Goal: Transaction & Acquisition: Subscribe to service/newsletter

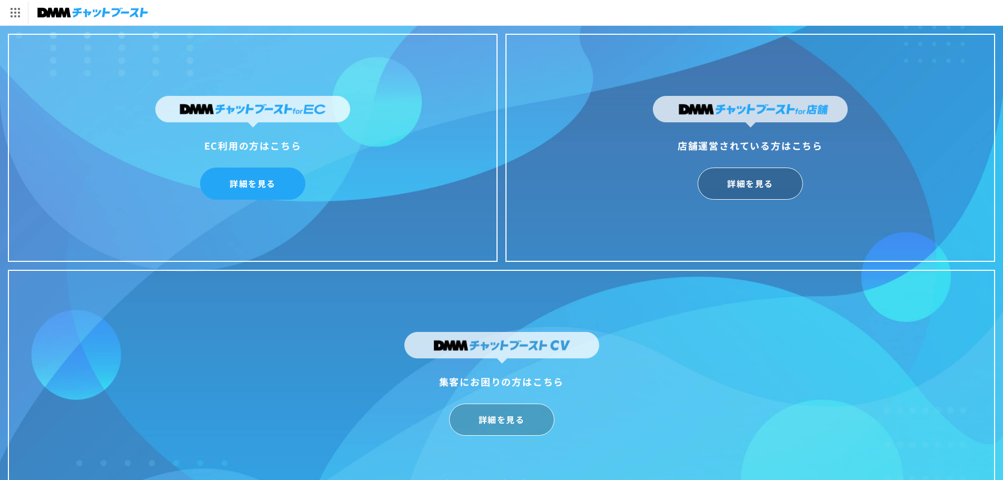
click at [265, 183] on link "詳細を見る" at bounding box center [252, 183] width 105 height 32
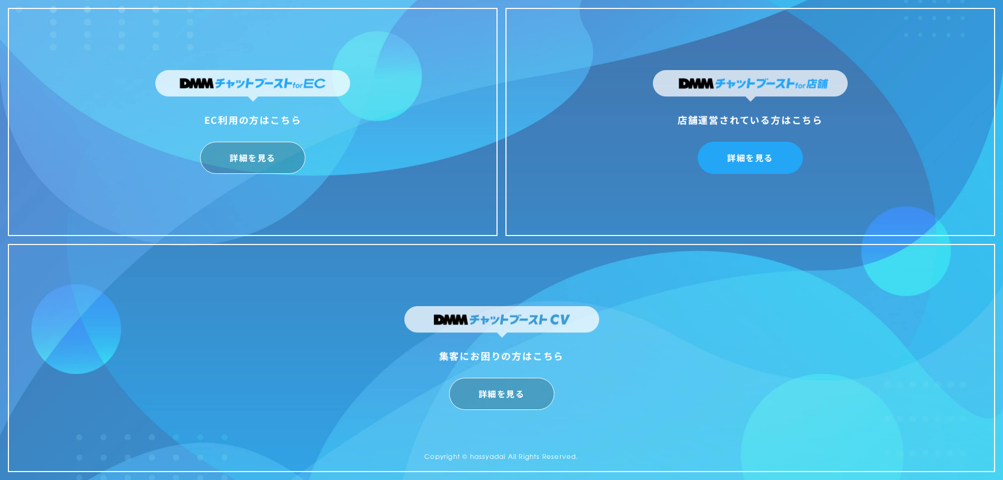
click at [735, 157] on link "詳細を見る" at bounding box center [749, 158] width 105 height 32
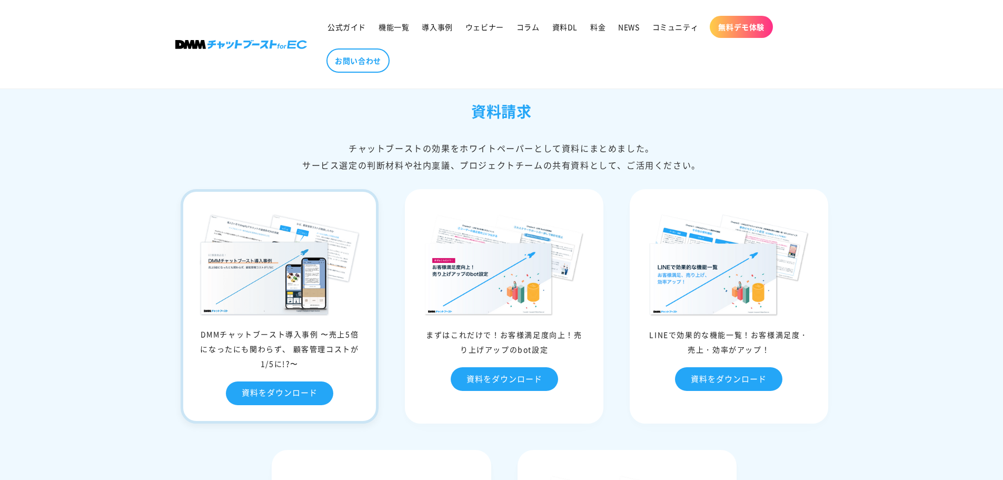
scroll to position [4263, 0]
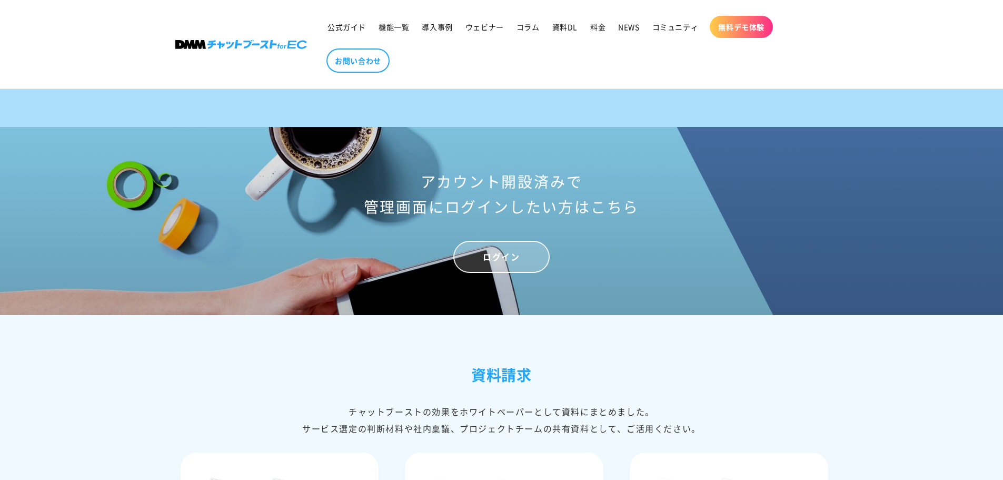
click at [509, 273] on link "ログイン" at bounding box center [501, 257] width 96 height 32
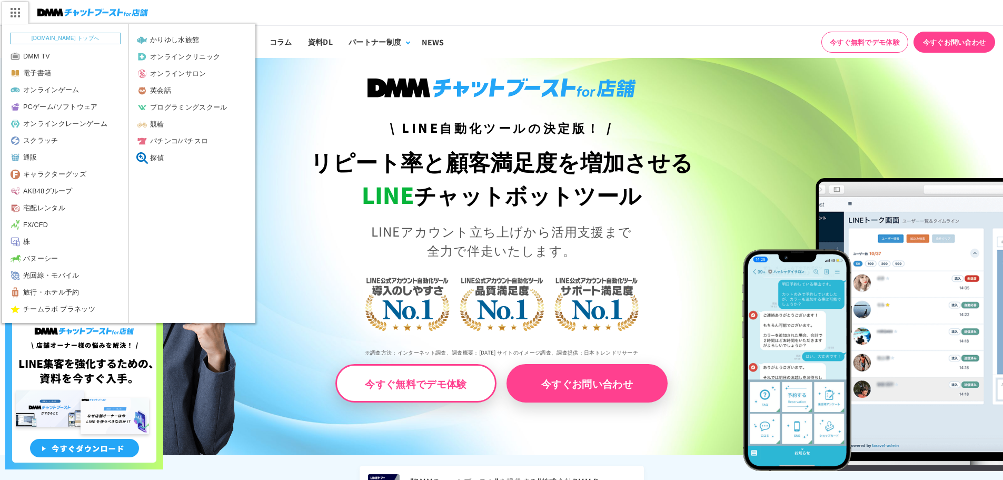
drag, startPoint x: 57, startPoint y: 11, endPoint x: 23, endPoint y: 10, distance: 33.7
click at [57, 11] on img at bounding box center [92, 12] width 111 height 15
click at [19, 13] on img at bounding box center [15, 13] width 26 height 22
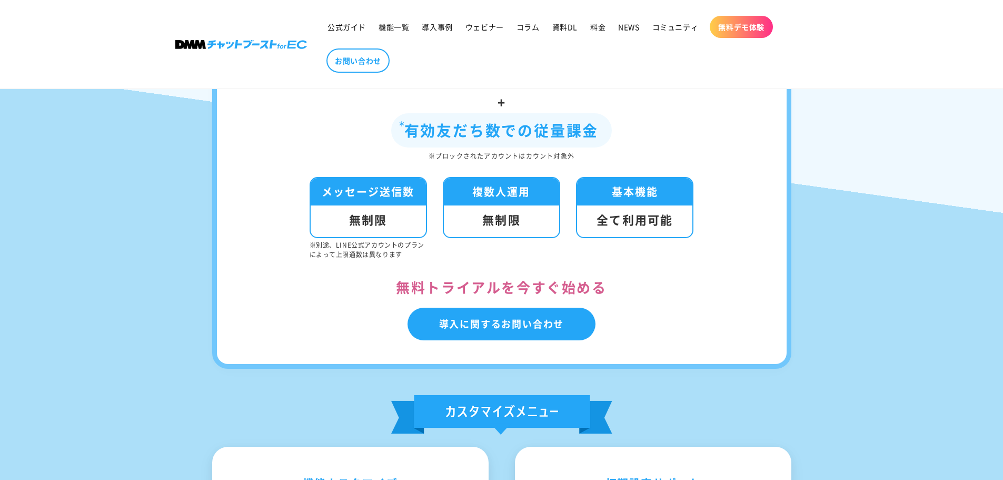
scroll to position [4000, 0]
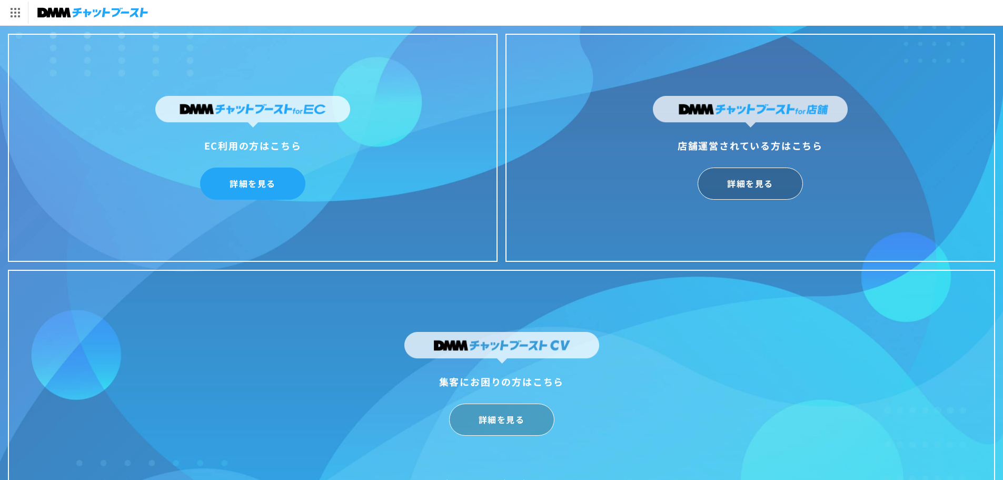
click at [263, 178] on link "詳細を見る" at bounding box center [252, 183] width 105 height 32
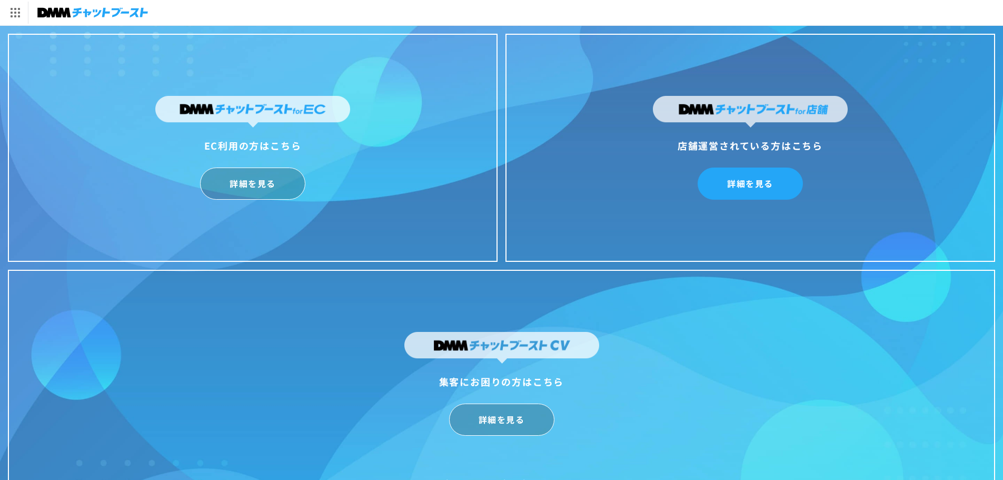
click at [774, 175] on link "詳細を見る" at bounding box center [749, 183] width 105 height 32
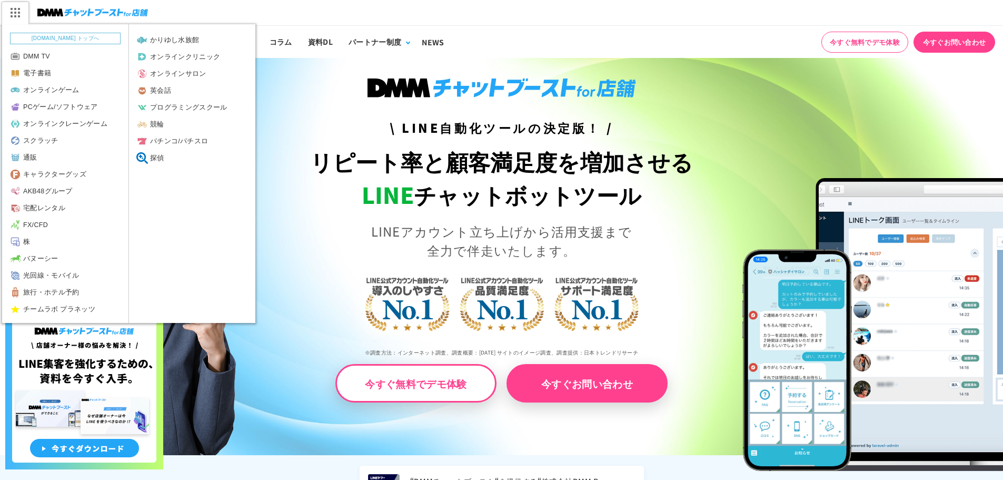
click at [15, 11] on img at bounding box center [15, 13] width 26 height 22
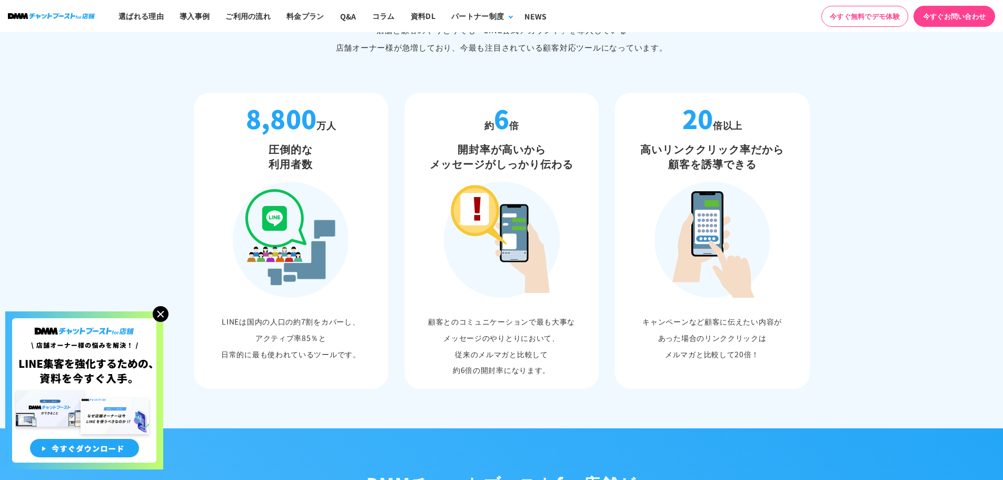
scroll to position [159, 0]
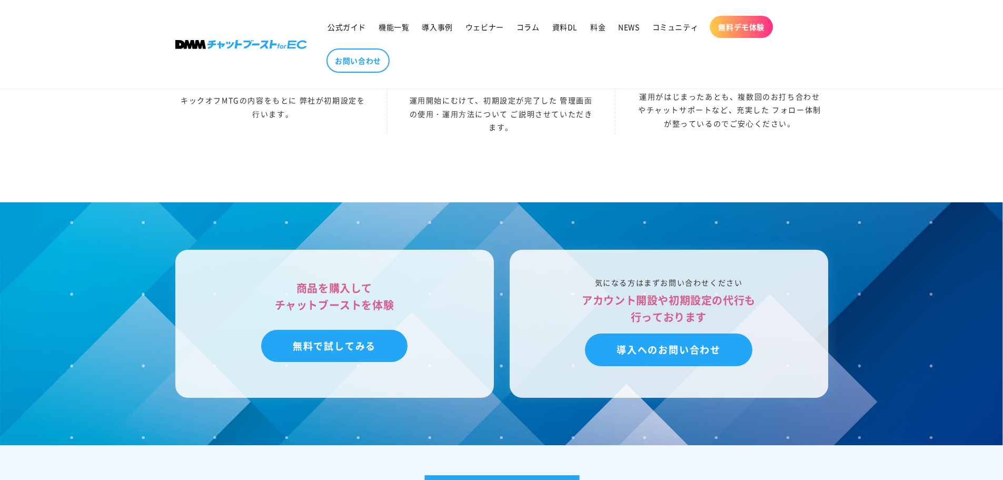
scroll to position [3263, 0]
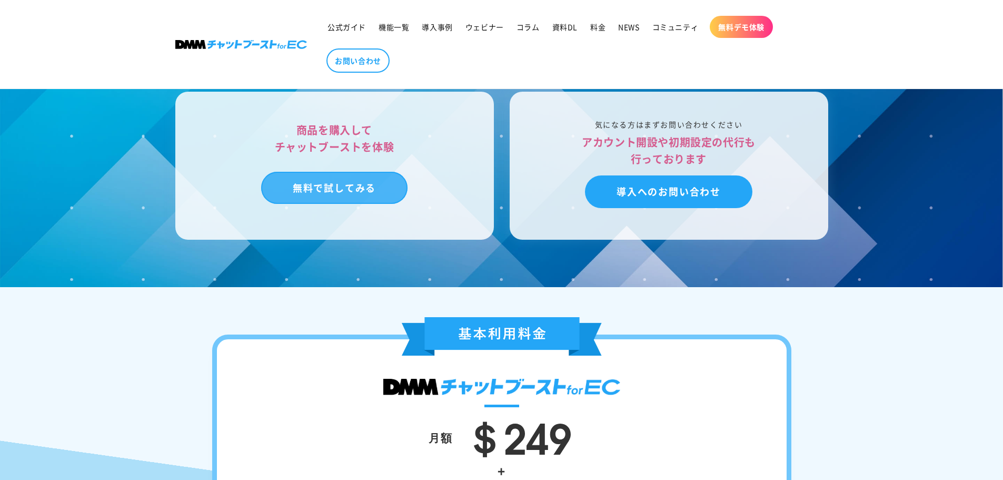
click at [341, 199] on link "無料で試してみる" at bounding box center [334, 188] width 146 height 33
